Goal: Task Accomplishment & Management: Use online tool/utility

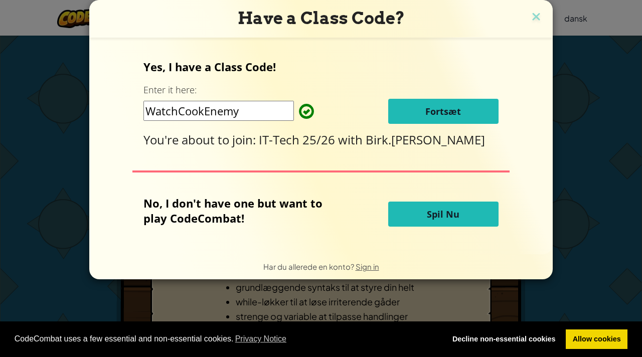
click at [466, 113] on button "Fortsæt" at bounding box center [443, 111] width 110 height 25
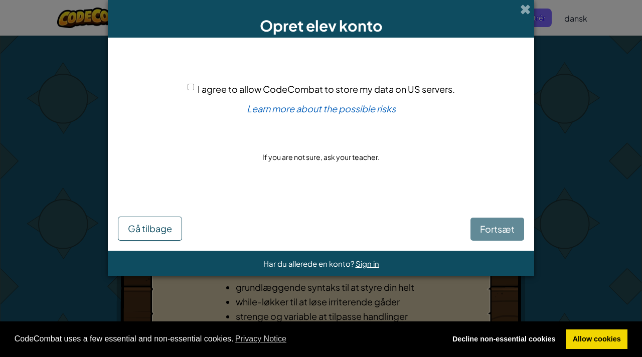
click at [456, 214] on div "Fortsæt Gå tilbage" at bounding box center [321, 219] width 406 height 43
click at [479, 222] on div "Fortsæt Gå tilbage" at bounding box center [321, 219] width 406 height 43
click at [484, 227] on div "Fortsæt Gå tilbage" at bounding box center [321, 219] width 406 height 43
click at [481, 219] on div "Fortsæt Gå tilbage" at bounding box center [321, 219] width 406 height 43
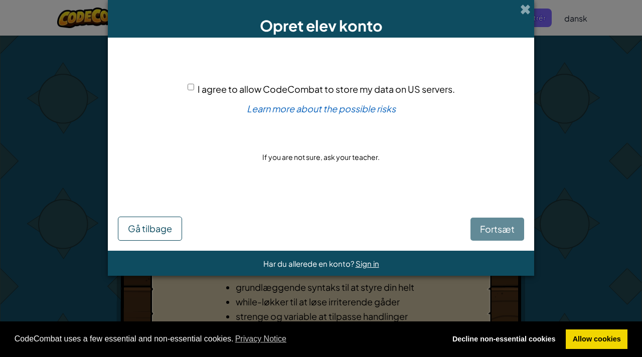
click at [498, 221] on div "Fortsæt Gå tilbage" at bounding box center [321, 219] width 406 height 43
click at [193, 84] on input "I agree to allow CodeCombat to store my data on US servers." at bounding box center [191, 87] width 7 height 7
checkbox input "true"
click at [488, 219] on button "Fortsæt" at bounding box center [498, 229] width 54 height 23
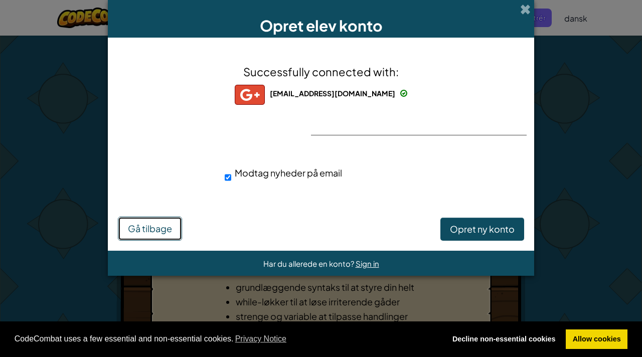
click at [161, 234] on span "Gå tilbage" at bounding box center [150, 229] width 44 height 12
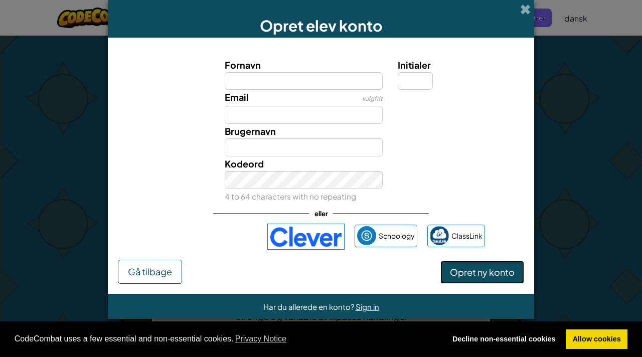
click at [473, 268] on span "Opret ny konto" at bounding box center [482, 272] width 65 height 12
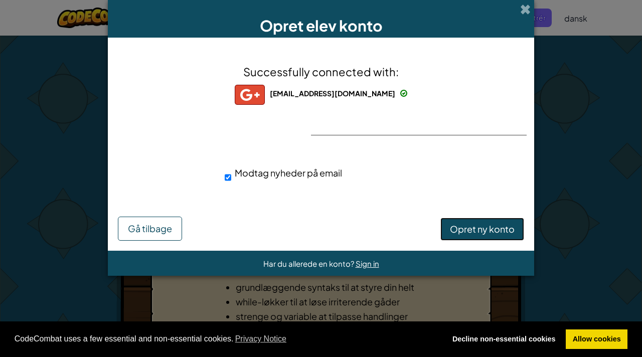
click at [475, 233] on span "Opret ny konto" at bounding box center [482, 229] width 65 height 12
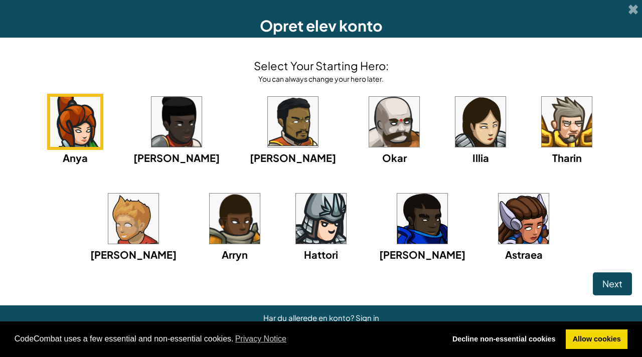
click at [369, 121] on img at bounding box center [394, 122] width 50 height 50
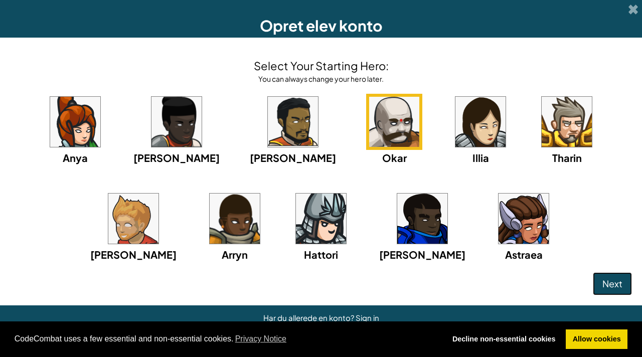
click at [606, 285] on span "Next" at bounding box center [613, 284] width 20 height 12
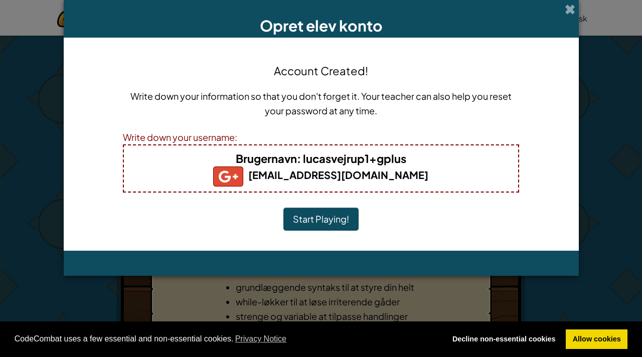
click at [328, 223] on button "Start Playing!" at bounding box center [321, 219] width 75 height 23
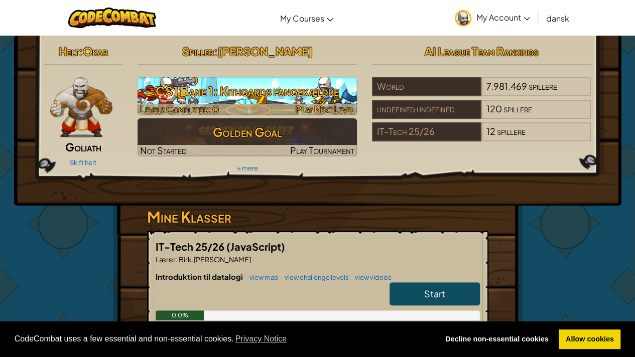
click at [283, 95] on h3 "CS1 Bane 1: Kithgards fangekældre" at bounding box center [247, 91] width 219 height 23
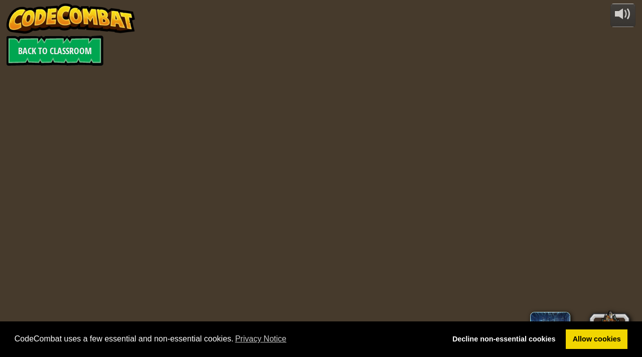
select select "da"
click at [609, 343] on link "Allow cookies" at bounding box center [597, 340] width 62 height 20
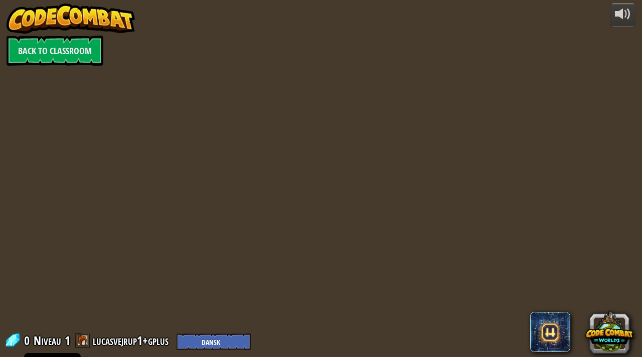
click at [272, 224] on div at bounding box center [321, 178] width 547 height 357
click at [363, 239] on div at bounding box center [321, 178] width 547 height 357
click at [284, 180] on div at bounding box center [321, 178] width 547 height 357
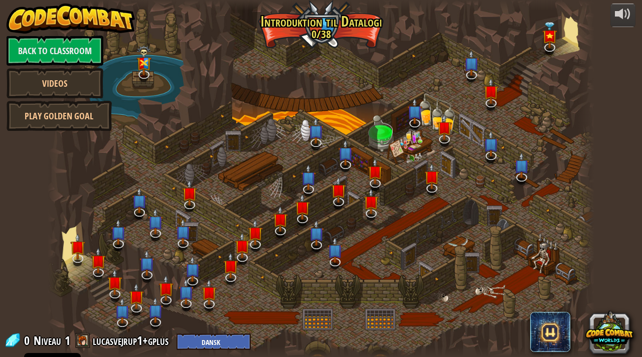
select select "da"
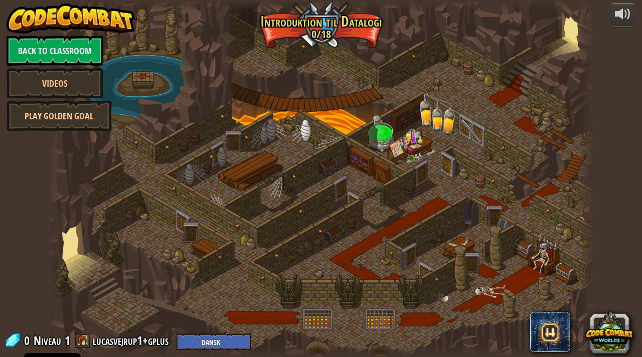
select select "da"
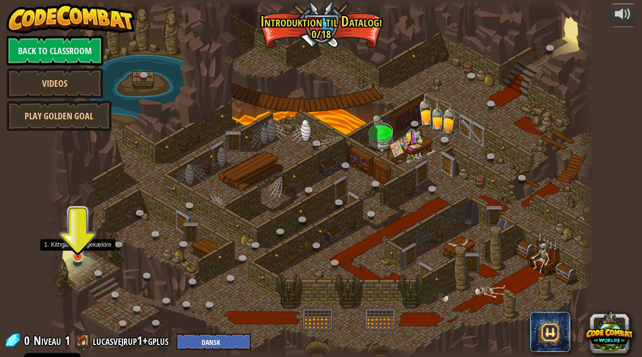
click at [80, 257] on img at bounding box center [78, 242] width 14 height 31
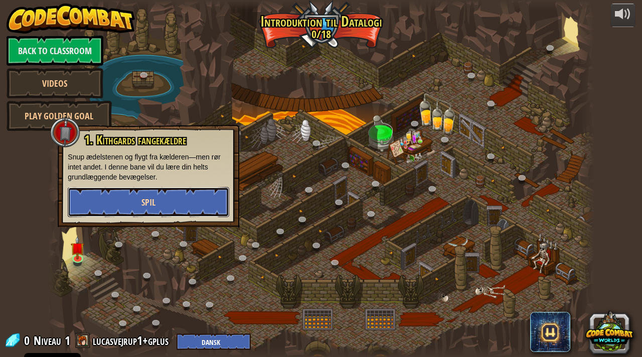
click at [155, 197] on span "Spil" at bounding box center [149, 202] width 14 height 13
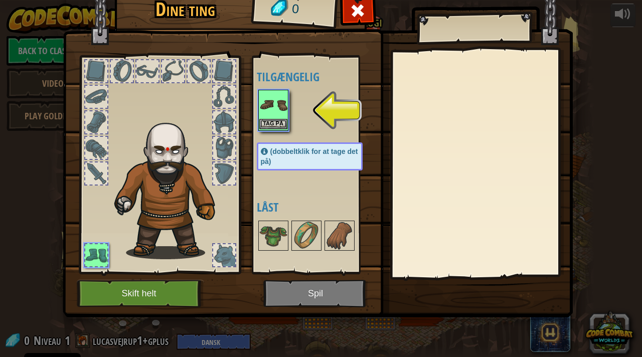
click at [270, 104] on img at bounding box center [273, 105] width 28 height 28
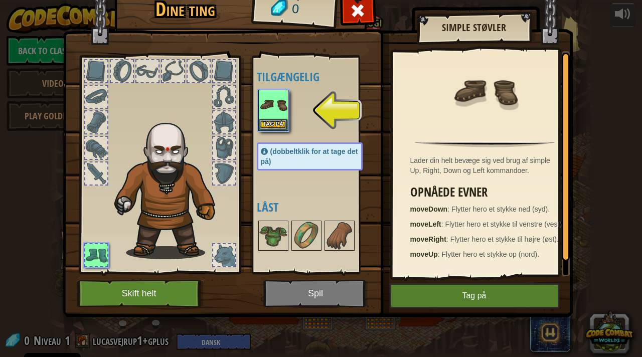
click at [467, 310] on img at bounding box center [318, 135] width 510 height 364
click at [462, 300] on button "Tag på" at bounding box center [475, 296] width 170 height 25
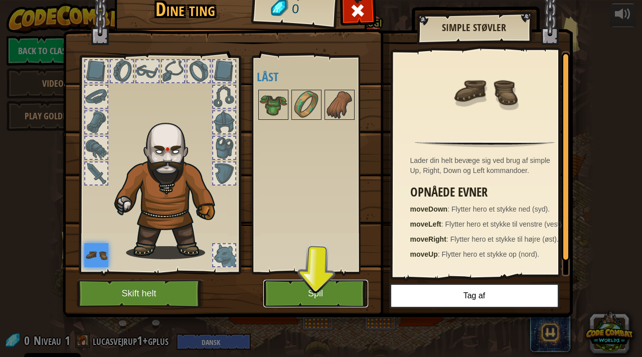
click at [294, 292] on button "Spil" at bounding box center [315, 294] width 105 height 28
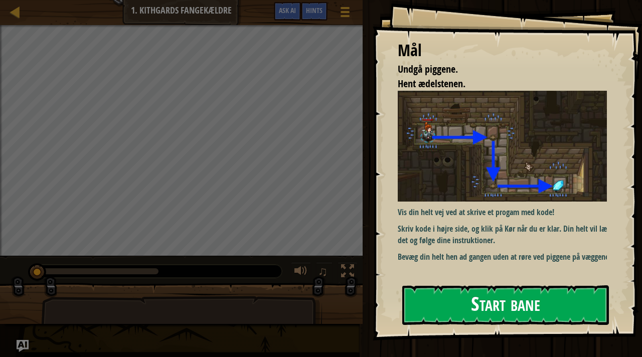
click at [487, 178] on div "Mål Undgå piggene. Hent ædelstenen. Vis din helt vej ved at skrive et progam me…" at bounding box center [507, 170] width 269 height 341
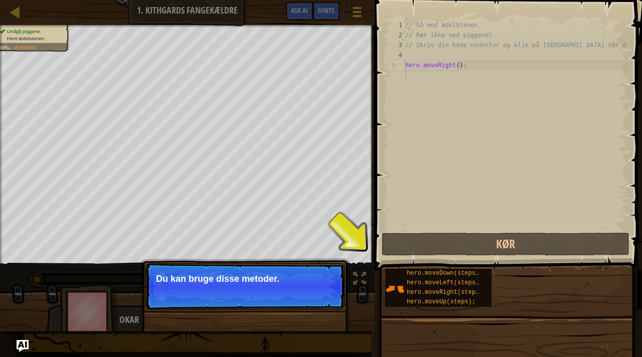
click at [256, 286] on p "Spring over (esc) Fortsæt Du kan bruge disse metoder." at bounding box center [245, 286] width 199 height 46
click at [326, 294] on button "Fortsæt" at bounding box center [318, 292] width 38 height 13
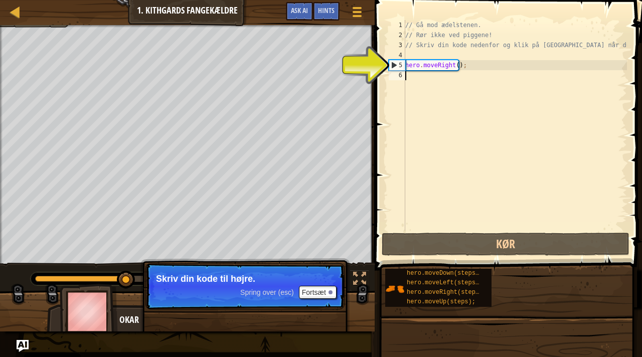
click at [448, 64] on div "// Gå mod ædelstenen. // Rør ikke ved piggene! // Skriv din kode nedenfor og kl…" at bounding box center [515, 135] width 224 height 231
type textarea "hero.moveRight();"
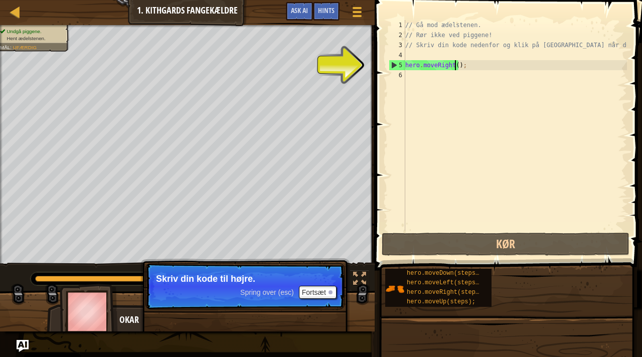
click at [454, 65] on div "// Gå mod ædelstenen. // Rør ikke ved piggene! // Skriv din kode nedenfor og kl…" at bounding box center [515, 135] width 224 height 231
click at [428, 65] on div "// Gå mod ædelstenen. // Rør ikke ved piggene! // Skriv din kode nedenfor og kl…" at bounding box center [515, 135] width 224 height 231
click at [320, 293] on button "Fortsæt" at bounding box center [318, 292] width 38 height 13
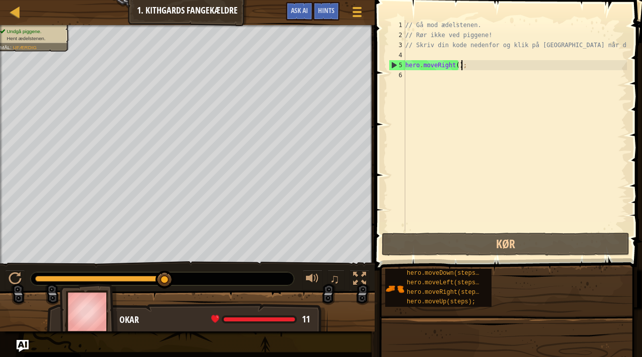
click at [466, 68] on div "// Gå mod ædelstenen. // Rør ikke ved piggene! // Skriv din kode nedenfor og kl…" at bounding box center [515, 135] width 224 height 231
click at [450, 79] on div "// Gå mod ædelstenen. // Rør ikke ved piggene! // Skriv din kode nedenfor og kl…" at bounding box center [515, 135] width 224 height 231
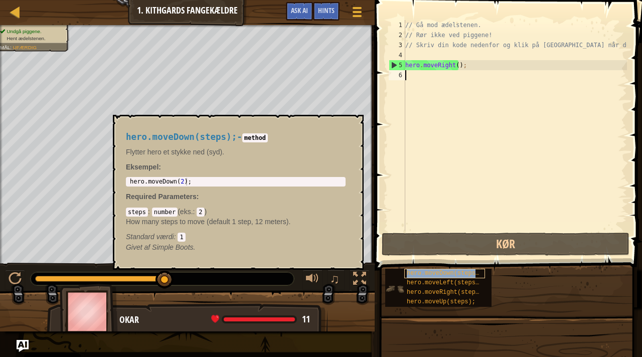
click at [465, 275] on span "hero.moveDown(steps);" at bounding box center [445, 273] width 76 height 7
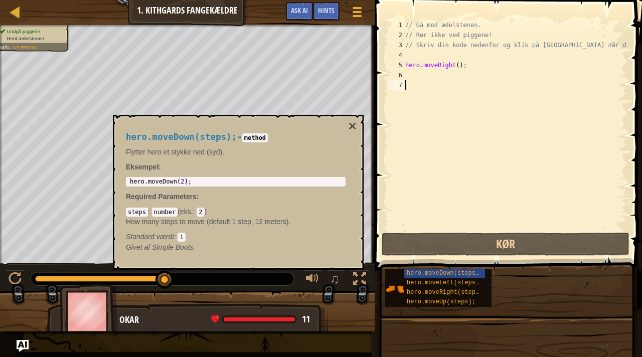
click at [423, 75] on div "// Gå mod ædelstenen. // Rør ikke ved piggene! // Skriv din kode nedenfor og kl…" at bounding box center [515, 135] width 224 height 231
click at [448, 67] on div "// Gå mod ædelstenen. // Rør ikke ved piggene! // Skriv din kode nedenfor og kl…" at bounding box center [515, 135] width 224 height 231
click at [450, 66] on div "// Gå mod ædelstenen. // Rør ikke ved piggene! // Skriv din kode nedenfor og kl…" at bounding box center [515, 125] width 224 height 211
click at [451, 68] on div "// Gå mod ædelstenen. // Rør ikke ved piggene! // Skriv din kode nedenfor og kl…" at bounding box center [515, 135] width 224 height 231
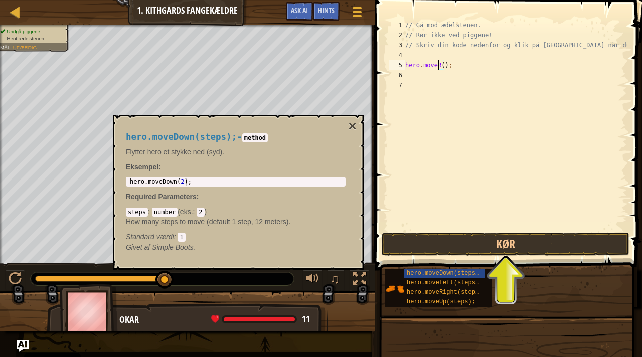
type textarea "hero.move();"
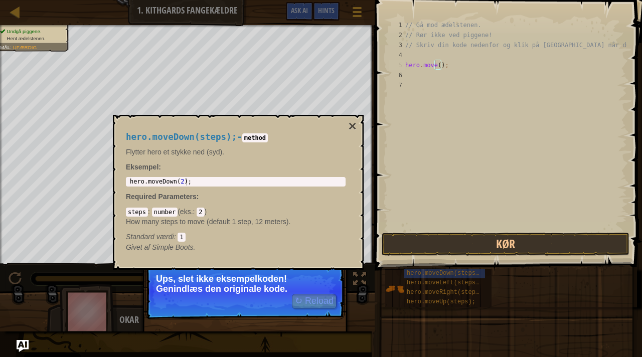
type textarea "hero.moveDown(2);"
click at [193, 184] on div "hero . moveDown ( 2 ) ;" at bounding box center [236, 189] width 216 height 23
click at [317, 301] on button "↻ Reload" at bounding box center [314, 301] width 45 height 15
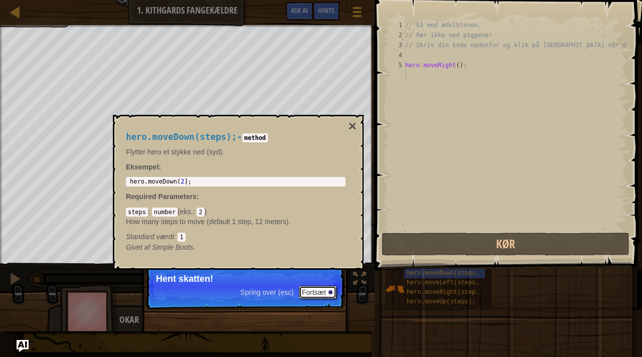
click at [309, 295] on button "Fortsæt" at bounding box center [318, 292] width 38 height 13
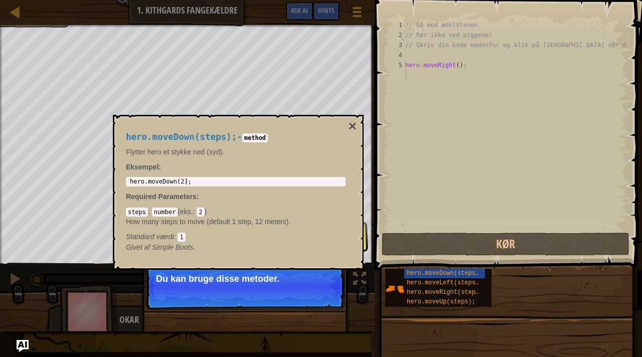
click at [301, 254] on div "hero.moveDown(steps); - method Flytter hero et stykke ned (syd). Eksempel : her…" at bounding box center [236, 192] width 234 height 139
click at [337, 260] on div "hero.moveDown(steps); - method Flytter hero et stykke ned (syd). Eksempel : her…" at bounding box center [236, 192] width 234 height 139
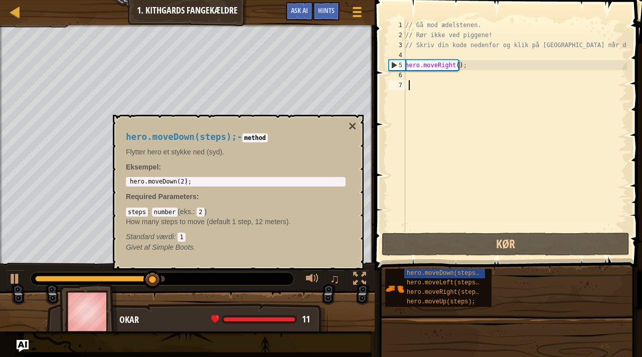
click at [277, 197] on p "Required Parameters :" at bounding box center [236, 197] width 220 height 10
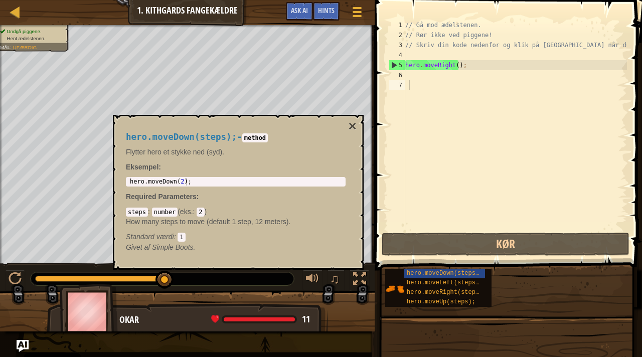
click at [277, 197] on p "Required Parameters :" at bounding box center [236, 197] width 220 height 10
click at [347, 126] on div "hero.moveDown(steps); - method Flytter hero et stykke ned (syd). Eksempel : her…" at bounding box center [236, 192] width 234 height 139
click at [350, 125] on button "×" at bounding box center [353, 126] width 8 height 14
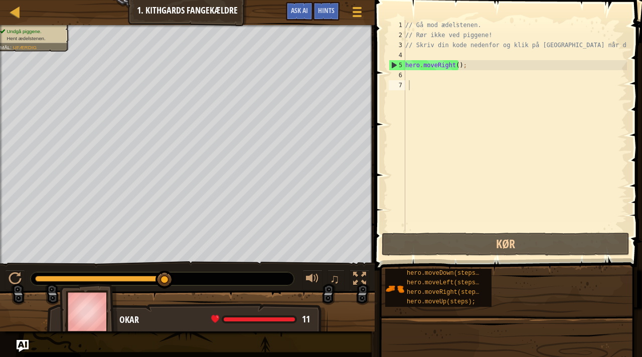
type textarea "hero.moveRight();"
click at [446, 66] on div "// Gå mod ædelstenen. // Rør ikke ved piggene! // Skriv din kode nedenfor og kl…" at bounding box center [515, 135] width 224 height 231
click at [451, 64] on div "// Gå mod ædelstenen. // Rør ikke ved piggene! // Skriv din kode nedenfor og kl…" at bounding box center [515, 135] width 224 height 231
click at [432, 78] on div "// Gå mod ædelstenen. // Rør ikke ved piggene! // Skriv din kode nedenfor og kl…" at bounding box center [515, 135] width 224 height 231
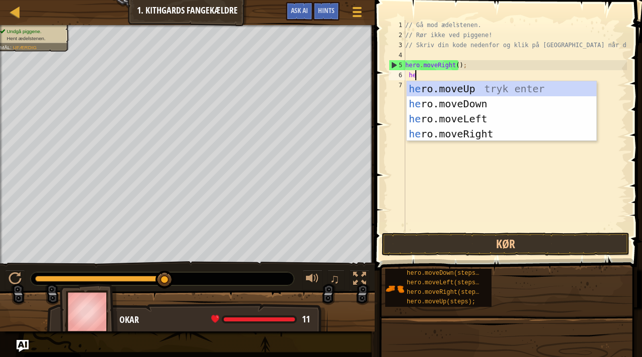
type textarea "her"
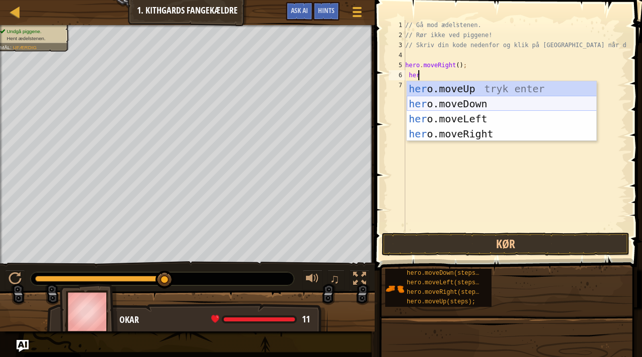
click at [464, 106] on div "her o.moveUp tryk enter her o.moveDown tryk enter her o.moveLeft tryk enter her…" at bounding box center [502, 126] width 190 height 90
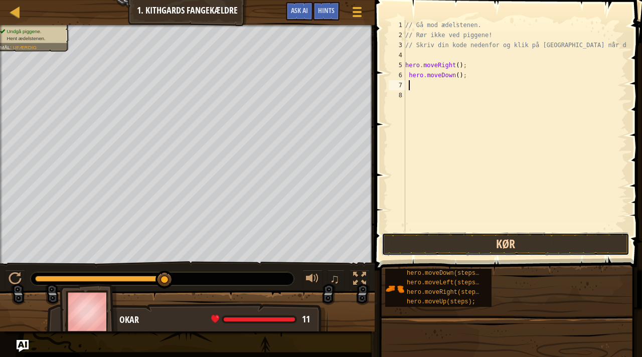
click at [479, 240] on button "Kør" at bounding box center [506, 244] width 248 height 23
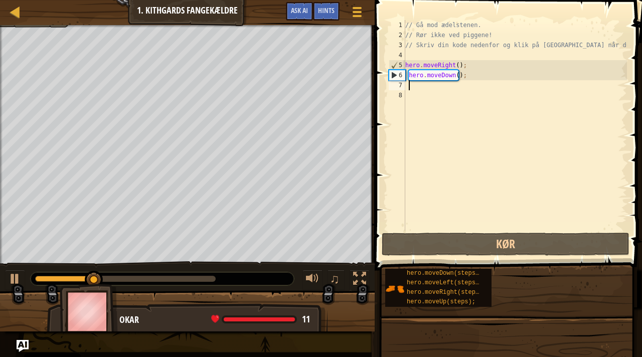
click at [432, 90] on div "// Gå mod ædelstenen. // Rør ikke ved piggene! // Skriv din kode nedenfor og kl…" at bounding box center [515, 135] width 224 height 231
click at [430, 86] on div "// Gå mod ædelstenen. // Rør ikke ved piggene! // Skriv din kode nedenfor og kl…" at bounding box center [515, 135] width 224 height 231
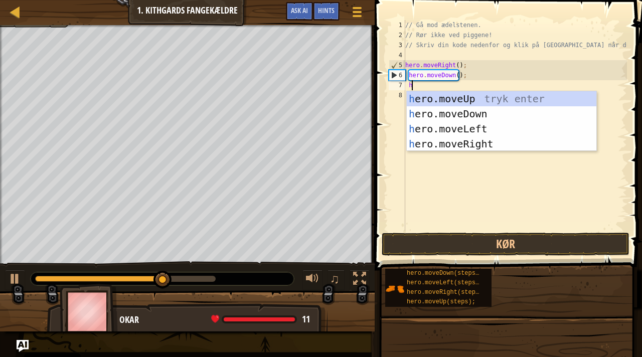
type textarea "he"
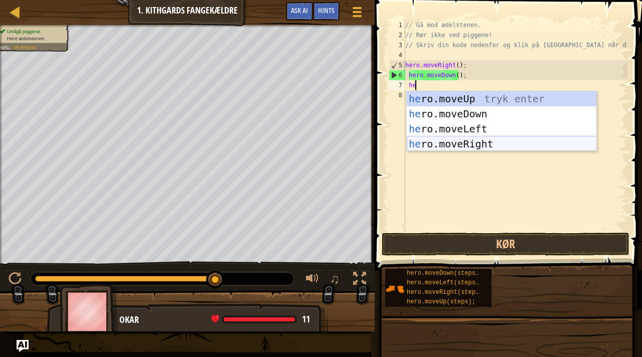
click at [474, 146] on div "he ro.moveUp tryk enter he ro.moveDown tryk enter he ro.moveLeft tryk enter he …" at bounding box center [502, 136] width 190 height 90
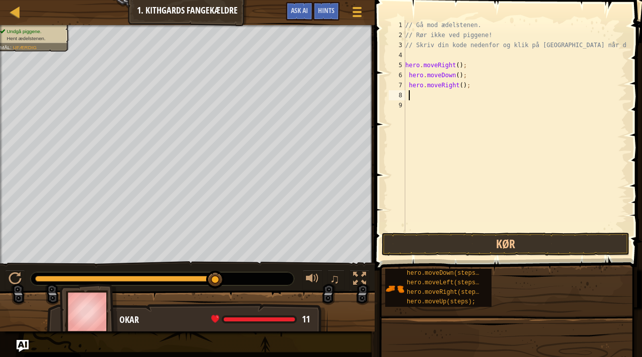
click at [459, 85] on div "// Gå mod ædelstenen. // Rør ikke ved piggene! // Skriv din kode nedenfor og kl…" at bounding box center [515, 135] width 224 height 231
type textarea "hero.moveRight(2);"
click at [501, 244] on button "Kør" at bounding box center [506, 244] width 248 height 23
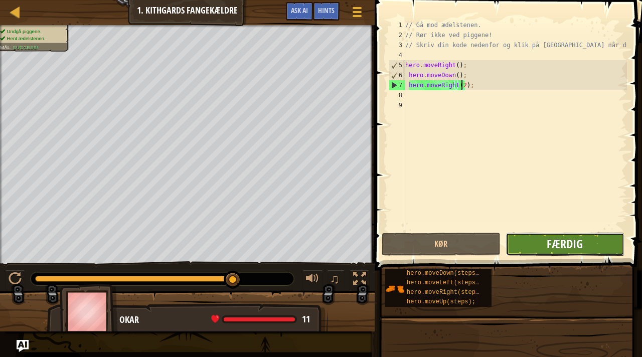
click at [551, 247] on span "Færdig" at bounding box center [565, 244] width 36 height 16
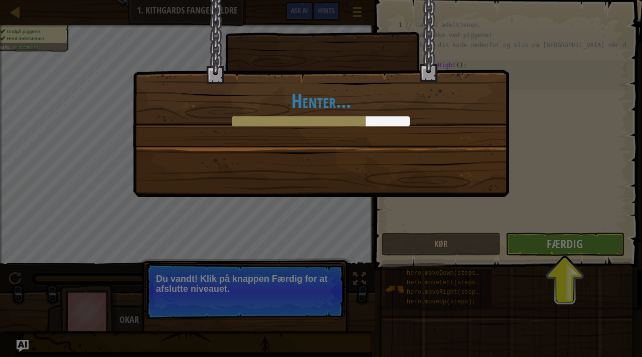
click at [266, 182] on div "Henter..." at bounding box center [321, 98] width 376 height 197
click at [582, 257] on div "Henter..." at bounding box center [321, 178] width 642 height 357
click at [367, 228] on div "Henter..." at bounding box center [321, 178] width 642 height 357
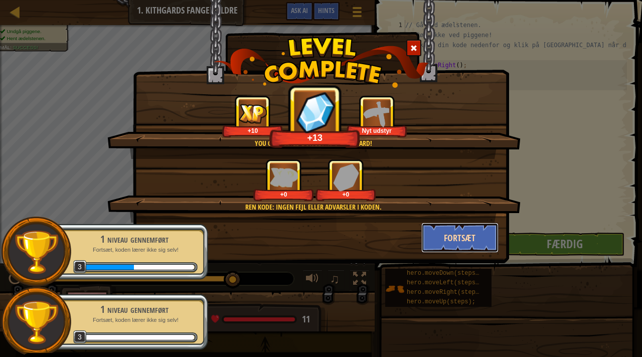
click at [462, 243] on button "Fortsæt" at bounding box center [461, 238] width 78 height 30
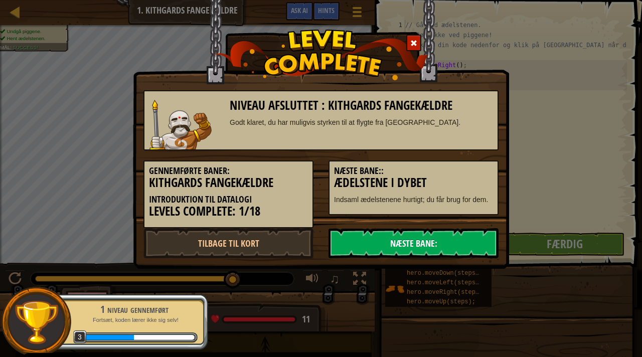
click at [428, 240] on link "Næste Bane:" at bounding box center [414, 243] width 170 height 30
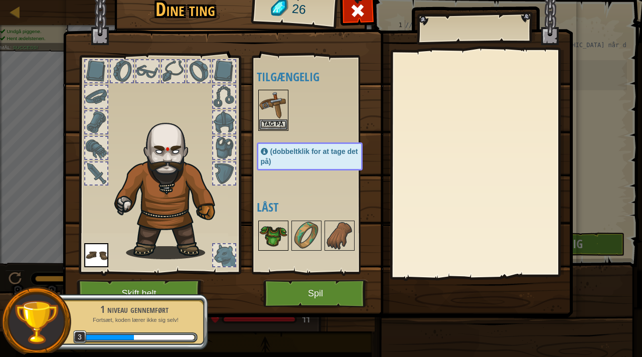
click at [274, 229] on img at bounding box center [273, 236] width 28 height 28
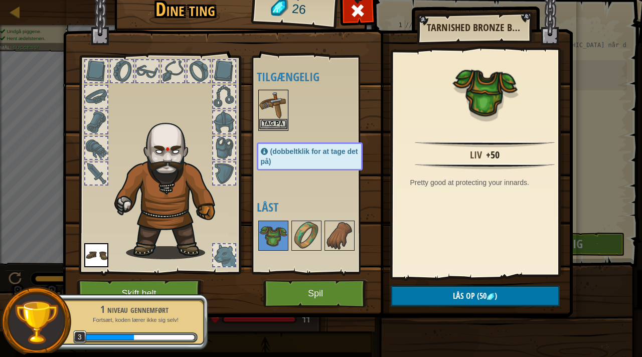
click at [264, 104] on img at bounding box center [273, 105] width 28 height 28
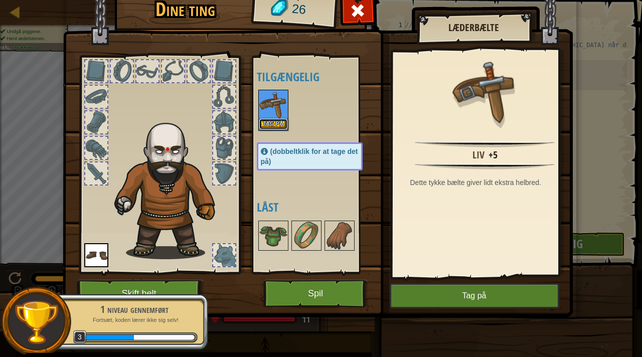
click at [282, 121] on button "Tag på" at bounding box center [273, 124] width 28 height 11
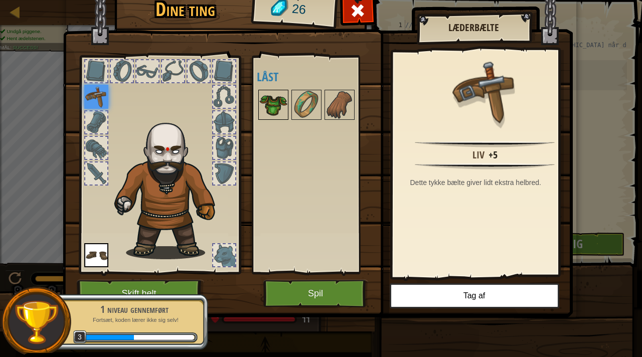
click at [275, 108] on img at bounding box center [273, 105] width 28 height 28
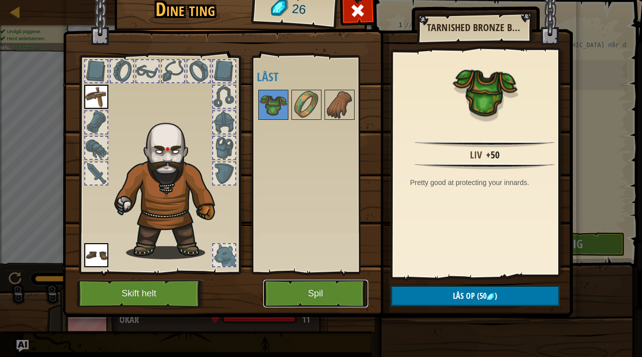
click at [328, 296] on button "Spil" at bounding box center [315, 294] width 105 height 28
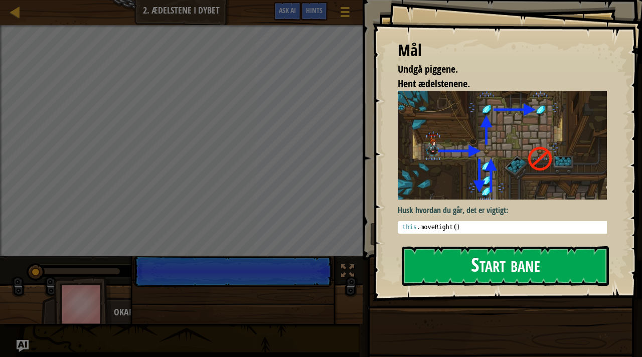
click at [495, 260] on button "Start bane" at bounding box center [505, 266] width 207 height 40
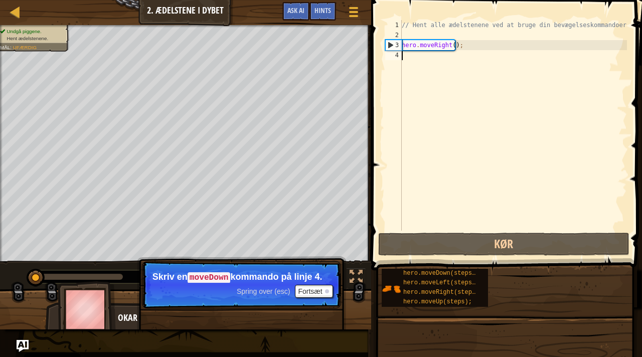
click at [410, 57] on div "// Hent alle ædelstenene ved at bruge din bevægelseskommandoer. hero . moveRigh…" at bounding box center [513, 135] width 227 height 231
type textarea "h"
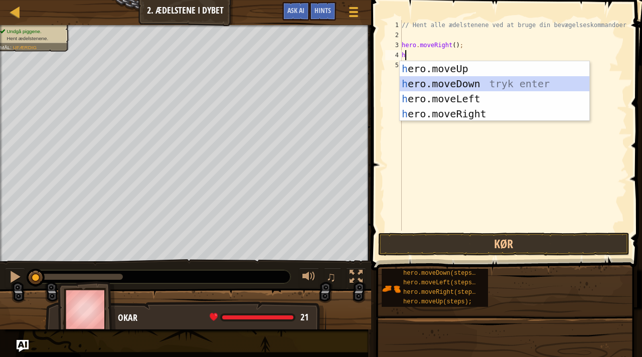
click at [472, 83] on div "h ero.moveUp tryk enter h ero.moveDown tryk enter h ero.moveLeft tryk enter h e…" at bounding box center [495, 106] width 190 height 90
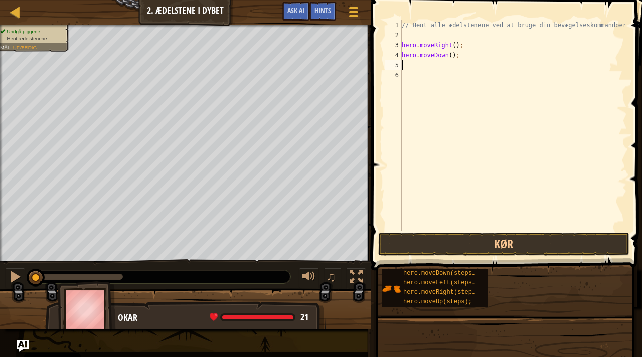
click at [423, 66] on div "// Hent alle ædelstenene ved at bruge din bevægelseskommandoer. hero . moveRigh…" at bounding box center [513, 135] width 227 height 231
type textarea "h"
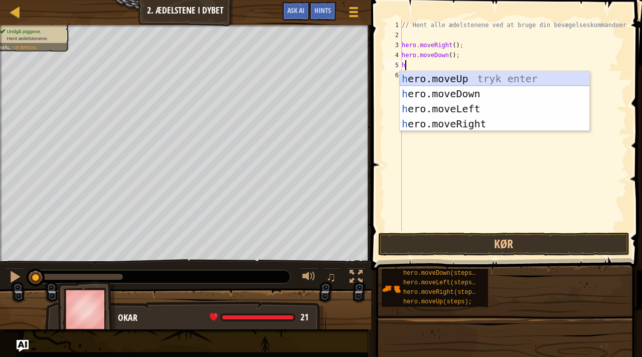
click at [466, 77] on div "h ero.moveUp tryk enter h ero.moveDown tryk enter h ero.moveLeft tryk enter h e…" at bounding box center [495, 116] width 190 height 90
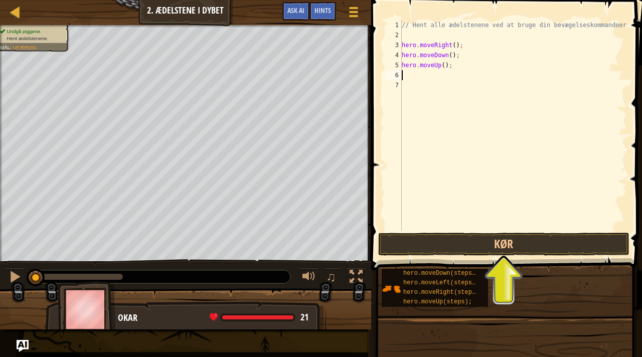
click at [432, 78] on div "// Hent alle ædelstenene ved at bruge din bevægelseskommandoer. hero . moveRigh…" at bounding box center [513, 135] width 227 height 231
click at [441, 66] on div "// Hent alle ædelstenene ved at bruge din bevægelseskommandoer. hero . moveRigh…" at bounding box center [513, 135] width 227 height 231
type textarea "hero.moveUp(2);"
click at [433, 74] on div "// Hent alle ædelstenene ved at bruge din bevægelseskommandoer. hero . moveRigh…" at bounding box center [513, 135] width 227 height 231
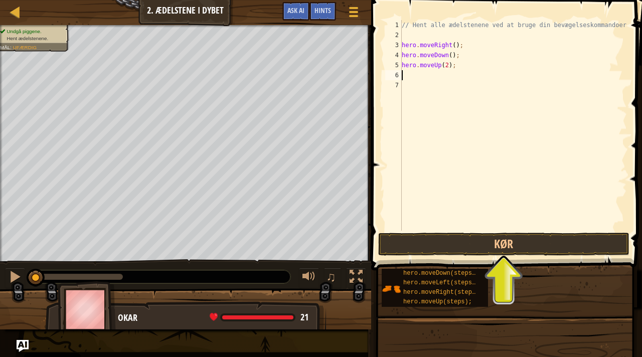
scroll to position [5, 0]
click at [446, 56] on div "// Hent alle ædelstenene ved at bruge din bevægelseskommandoer. hero . moveRigh…" at bounding box center [513, 135] width 227 height 231
click at [448, 55] on div "// Hent alle ædelstenene ved at bruge din bevægelseskommandoer. hero . moveRigh…" at bounding box center [513, 135] width 227 height 231
type textarea "hero.moveDown(2);"
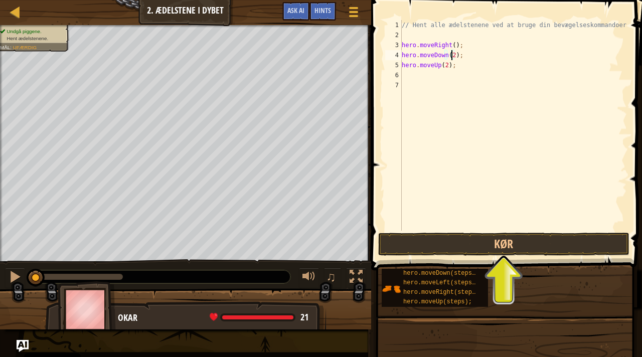
click at [430, 78] on div "// Hent alle ædelstenene ved at bruge din bevægelseskommandoer. hero . moveRigh…" at bounding box center [513, 135] width 227 height 231
type textarea "h"
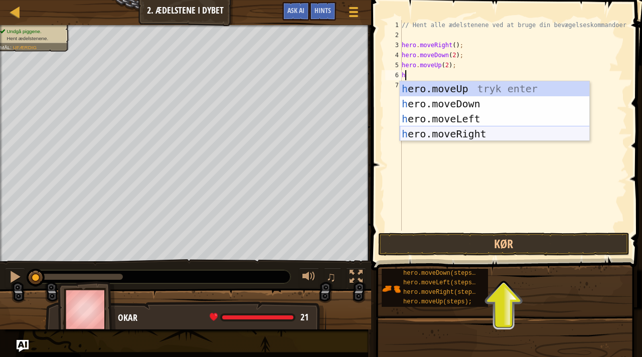
click at [471, 132] on div "h ero.moveUp tryk enter h ero.moveDown tryk enter h ero.moveLeft tryk enter h e…" at bounding box center [495, 126] width 190 height 90
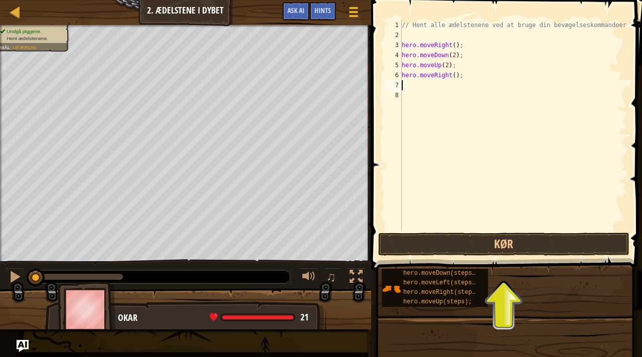
click at [450, 77] on div "// Hent alle ædelstenene ved at bruge din bevægelseskommandoer. hero . moveRigh…" at bounding box center [513, 135] width 227 height 231
click at [451, 76] on div "// Hent alle ædelstenene ved at bruge din bevægelseskommandoer. hero . moveRigh…" at bounding box center [513, 135] width 227 height 231
type textarea "hero.moveRight(1);"
click at [434, 87] on div "// Hent alle ædelstenene ved at bruge din bevægelseskommandoer. hero . moveRigh…" at bounding box center [513, 135] width 227 height 231
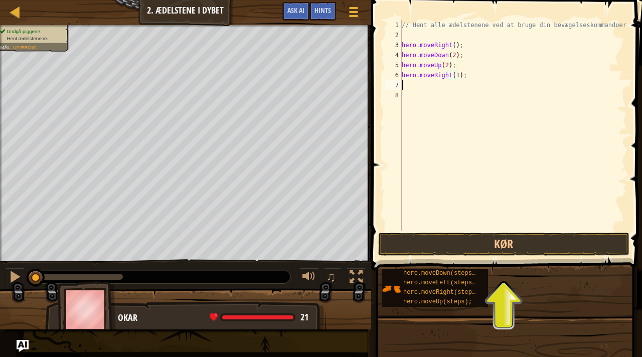
scroll to position [5, 0]
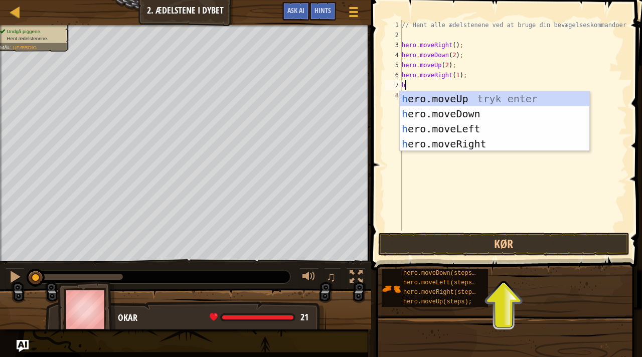
type textarea "h"
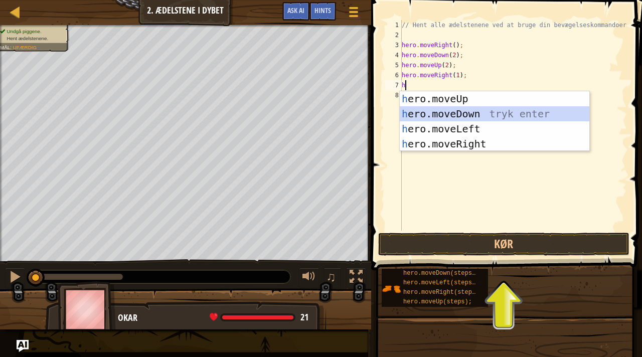
click at [461, 113] on div "h ero.moveUp tryk enter h ero.moveDown tryk enter h ero.moveLeft tryk enter h e…" at bounding box center [495, 136] width 190 height 90
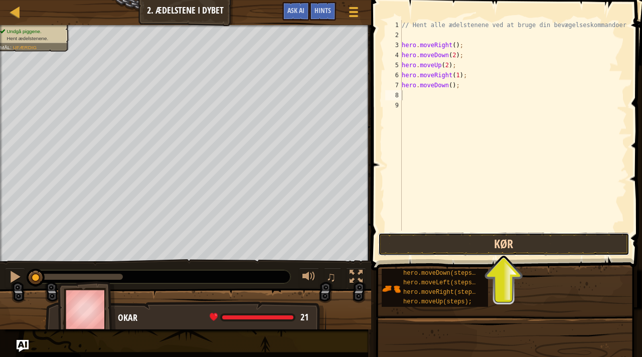
click at [507, 247] on button "Kør" at bounding box center [503, 244] width 251 height 23
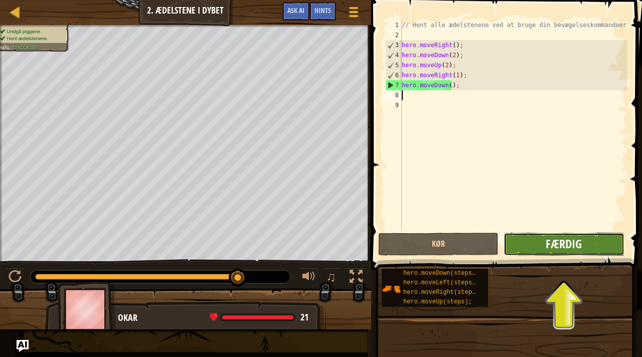
click at [577, 243] on span "Færdig" at bounding box center [564, 244] width 36 height 16
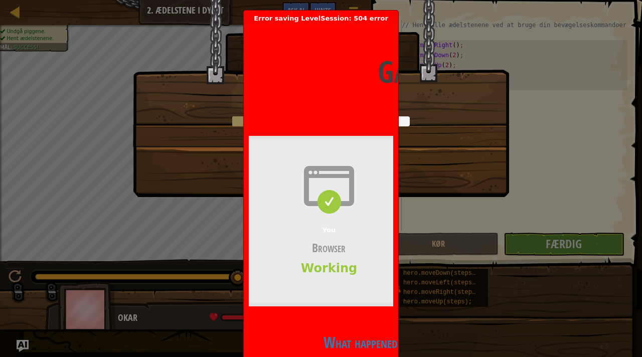
click at [370, 78] on header "Gateway time-out Error code 504 Visit [DOMAIN_NAME] for more information. [DATE…" at bounding box center [490, 71] width 482 height 97
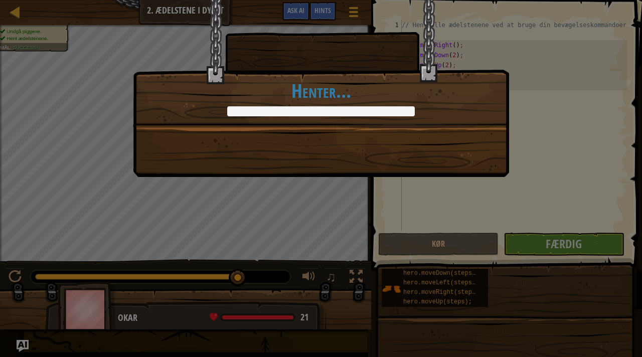
click at [367, 135] on div "Du gennemførte Ædelstene i dybet. +11 +18 Ren kode: ingen kodefejl eller advars…" at bounding box center [321, 88] width 376 height 177
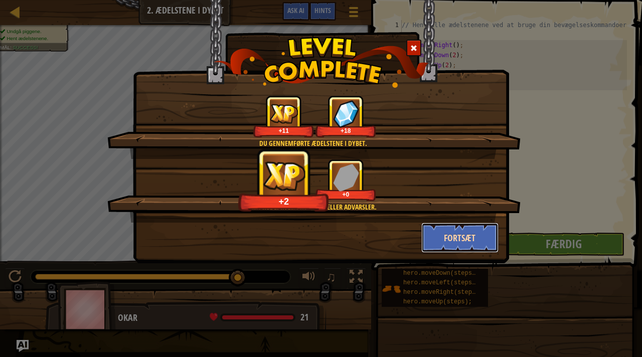
click at [460, 234] on button "Fortsæt" at bounding box center [461, 238] width 78 height 30
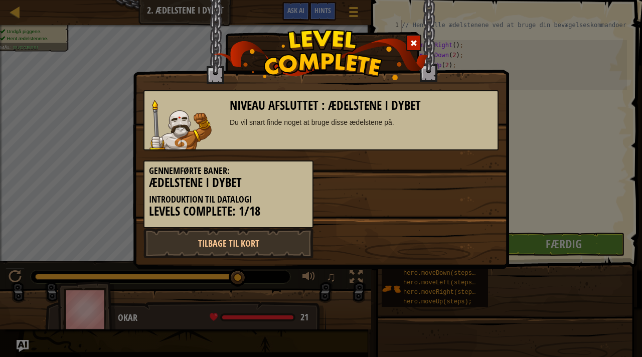
click at [412, 42] on span at bounding box center [414, 43] width 7 height 7
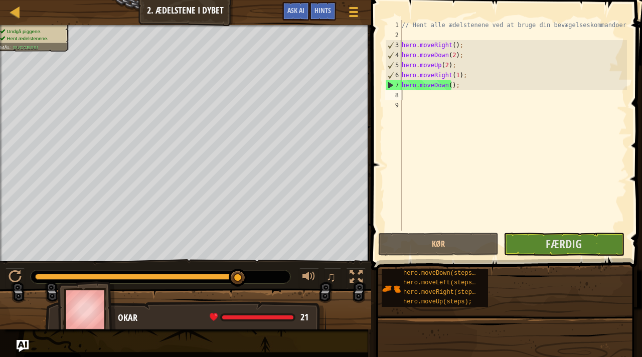
click at [89, 317] on img at bounding box center [87, 310] width 58 height 56
